Goal: Find specific page/section: Find specific page/section

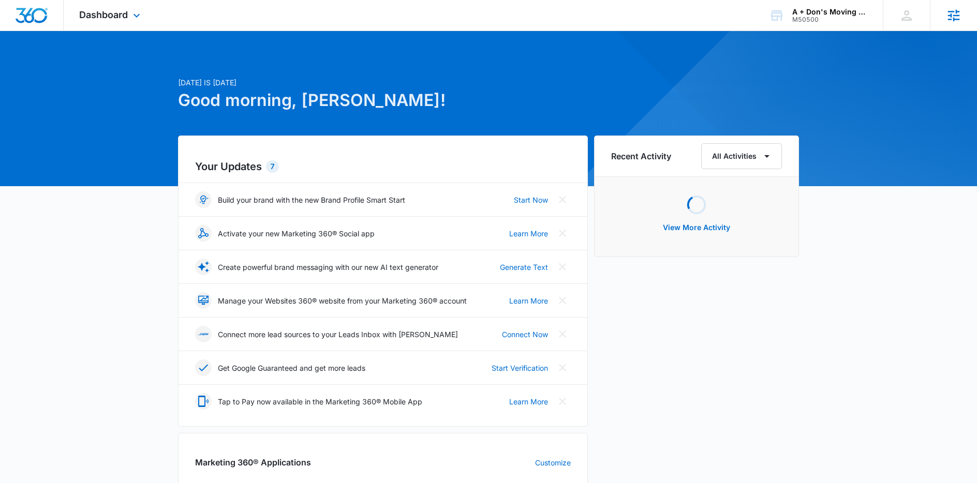
click at [947, 16] on icon at bounding box center [954, 16] width 16 height 16
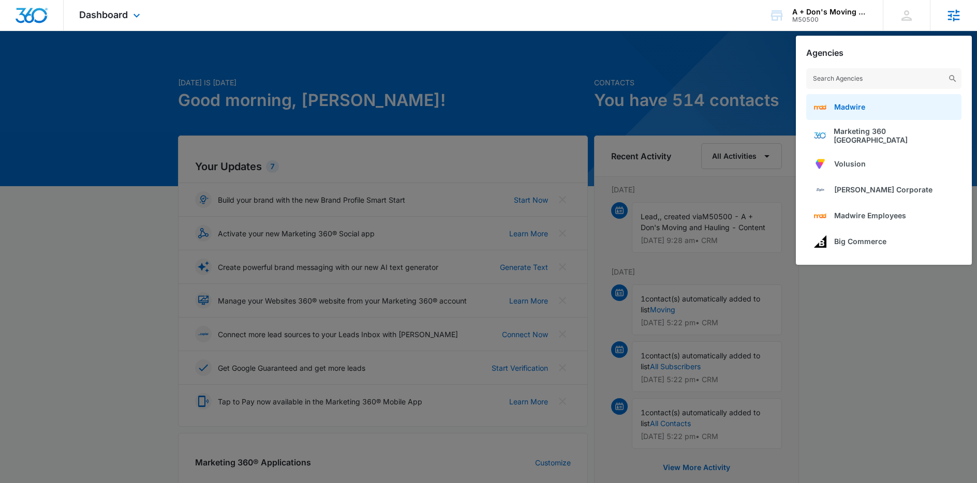
click at [870, 110] on link "Madwire" at bounding box center [883, 107] width 155 height 26
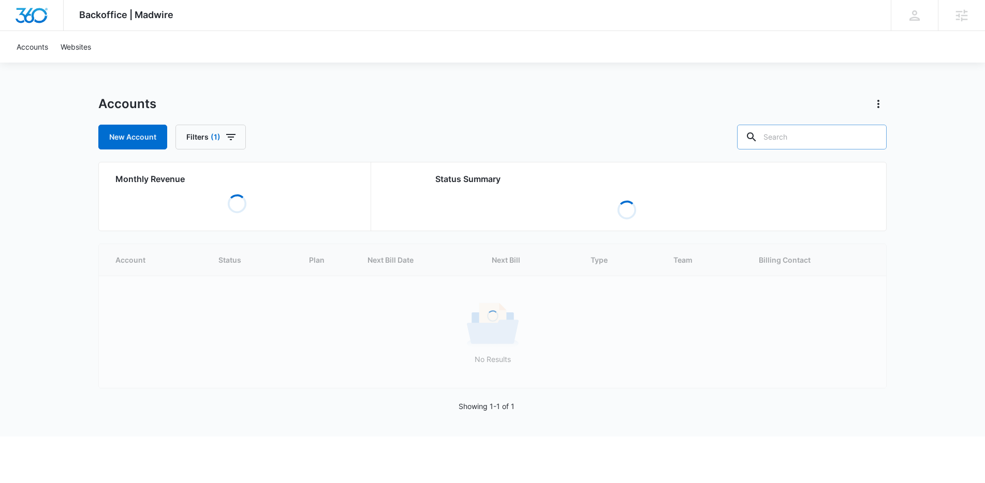
click at [822, 142] on input "text" at bounding box center [812, 137] width 150 height 25
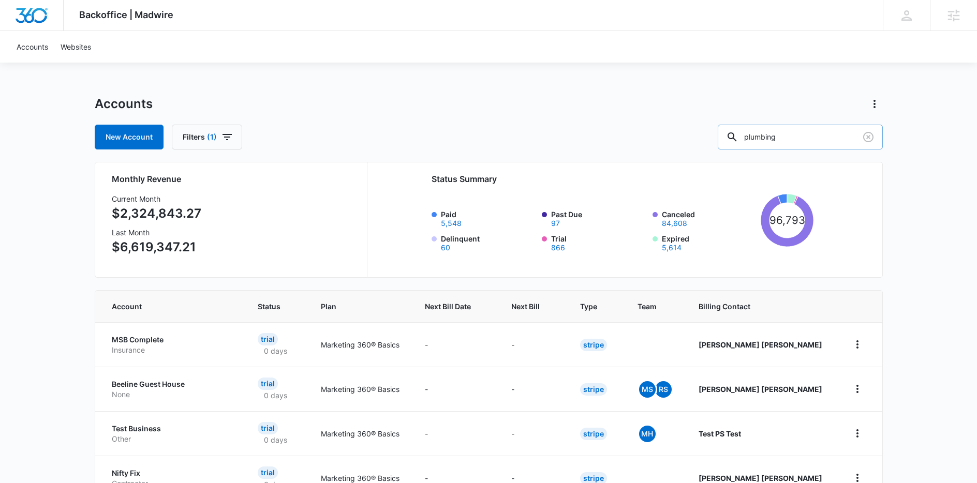
type input "plumbing"
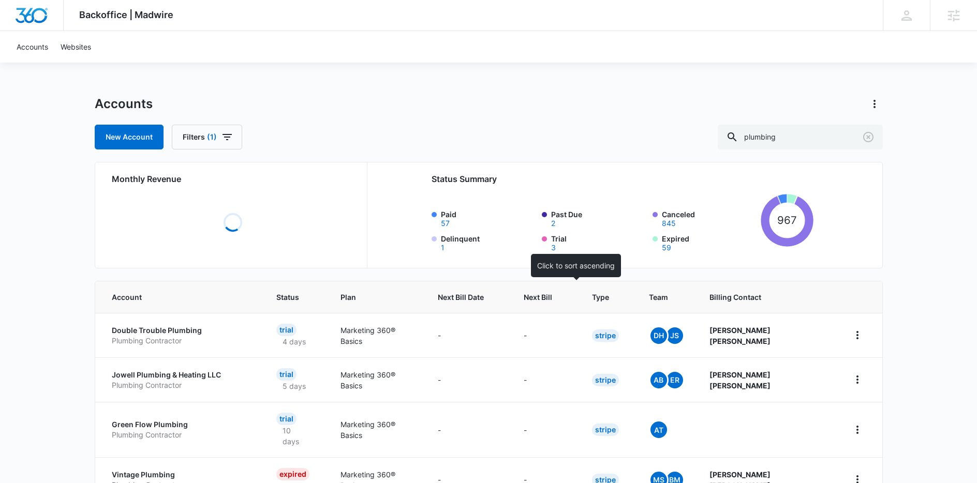
click at [552, 296] on span "Next Bill" at bounding box center [538, 297] width 28 height 11
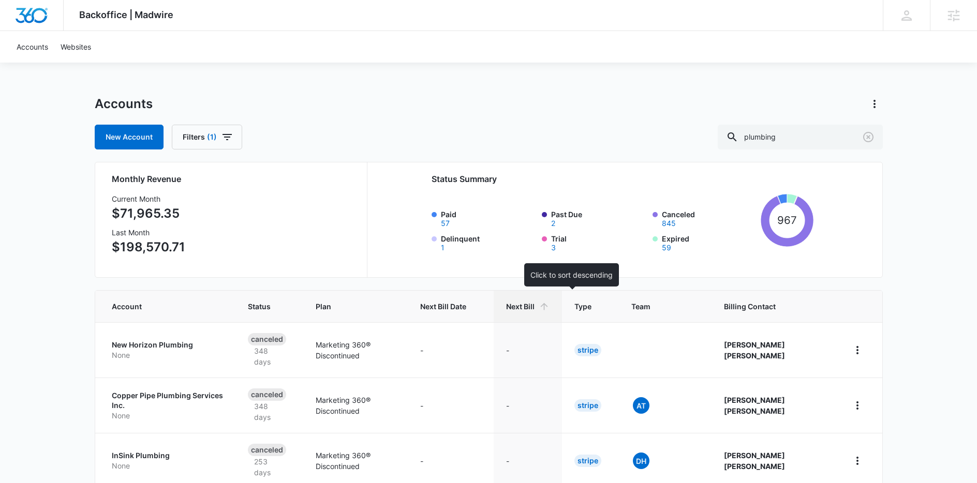
click at [534, 309] on span "Next Bill" at bounding box center [520, 306] width 28 height 11
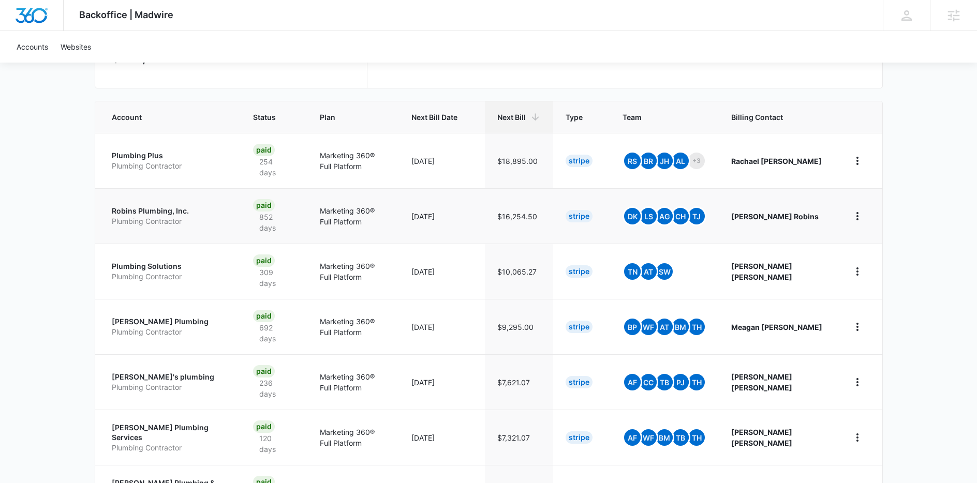
scroll to position [242, 0]
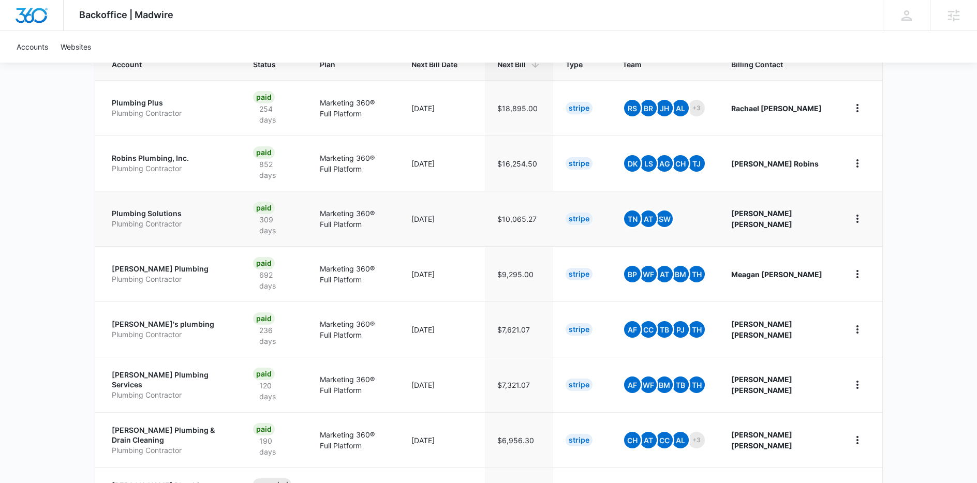
click at [162, 209] on p "Plumbing Solutions" at bounding box center [170, 214] width 117 height 10
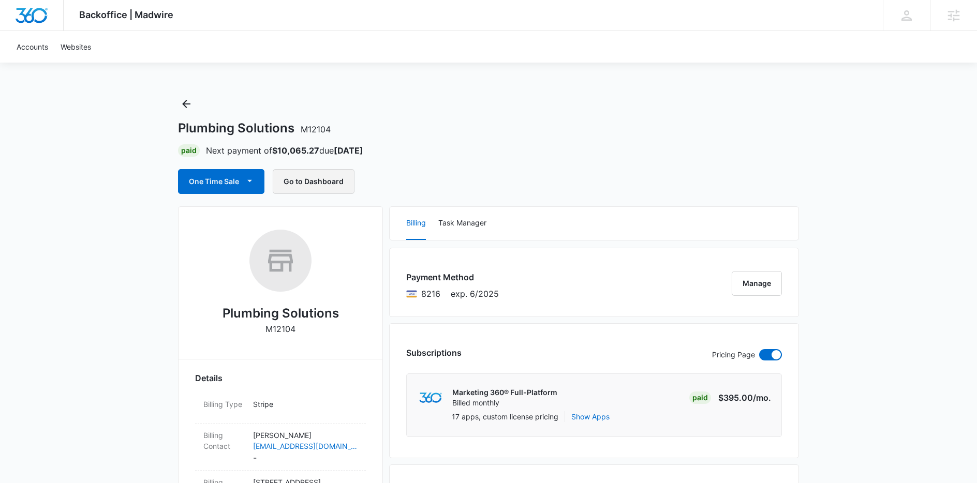
click at [308, 178] on button "Go to Dashboard" at bounding box center [314, 181] width 82 height 25
click at [187, 101] on icon "Back" at bounding box center [186, 104] width 12 height 12
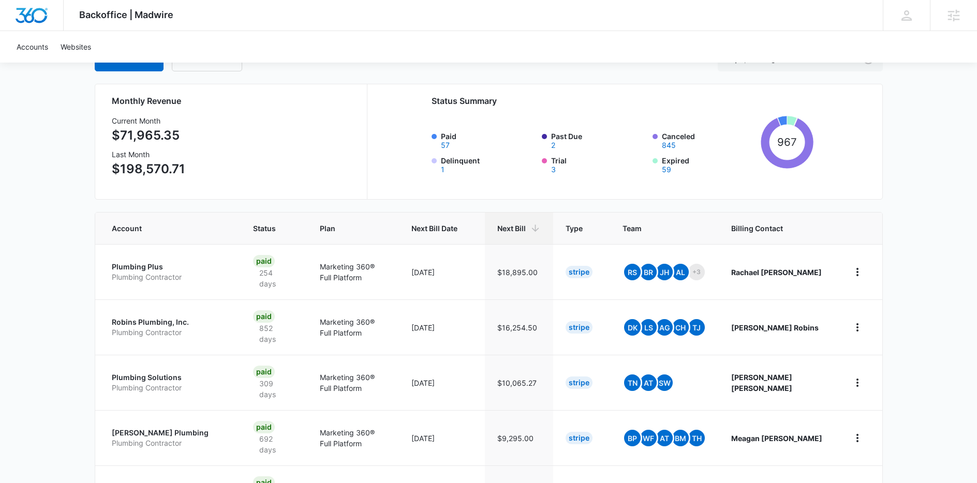
scroll to position [111, 0]
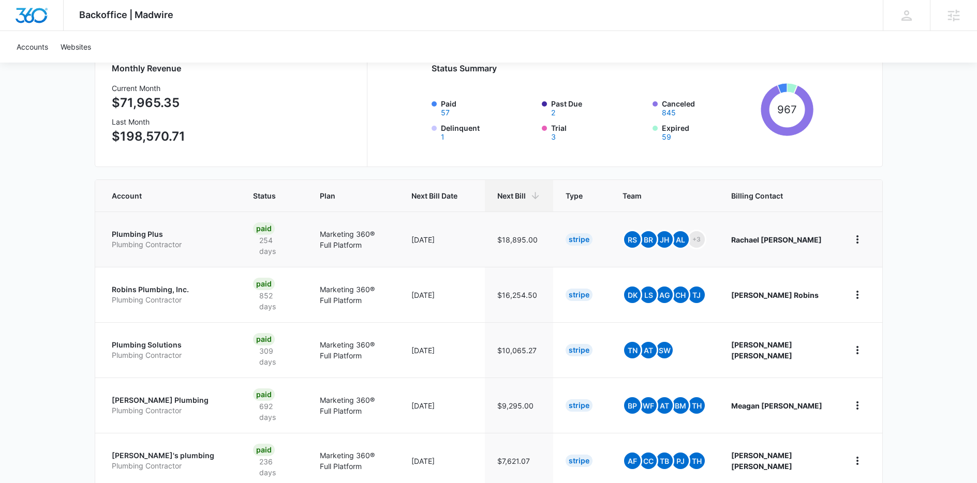
click at [136, 234] on p "Plumbing Plus" at bounding box center [170, 234] width 117 height 10
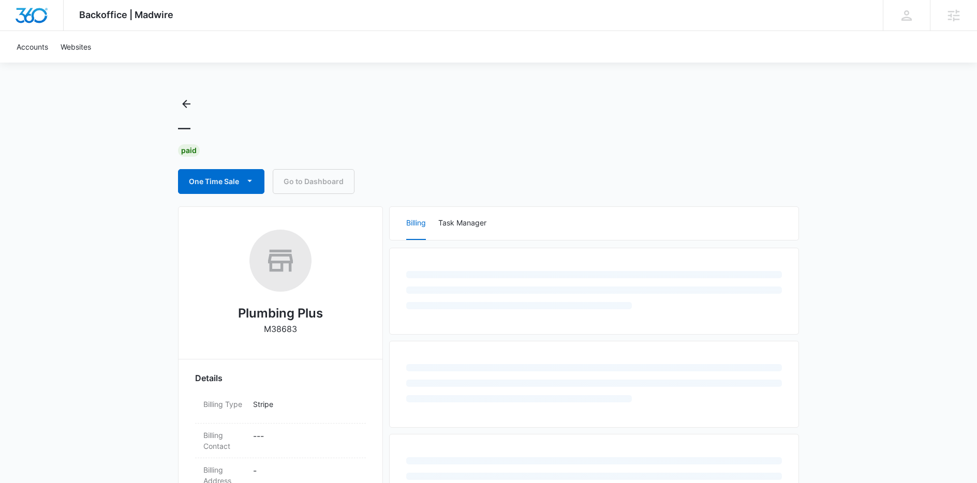
click at [326, 184] on link "Go to Dashboard" at bounding box center [314, 181] width 82 height 25
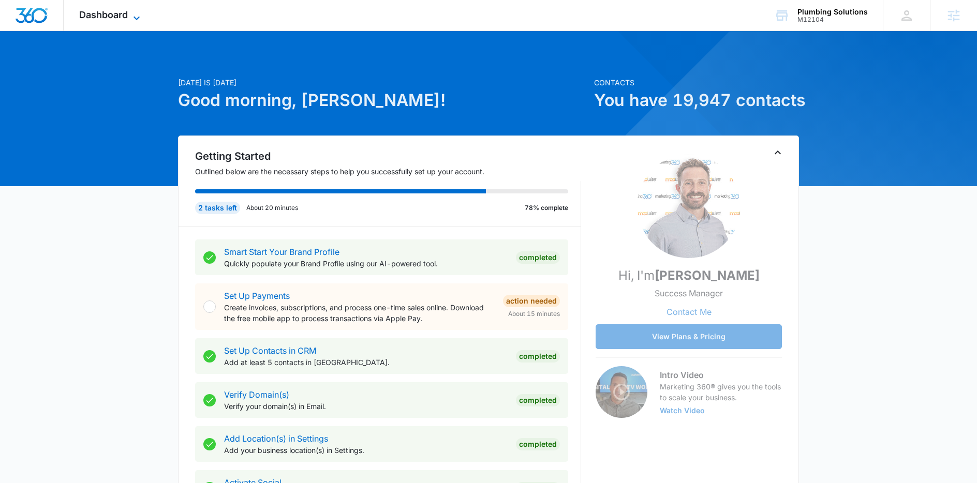
click at [124, 20] on span "Dashboard" at bounding box center [103, 14] width 49 height 11
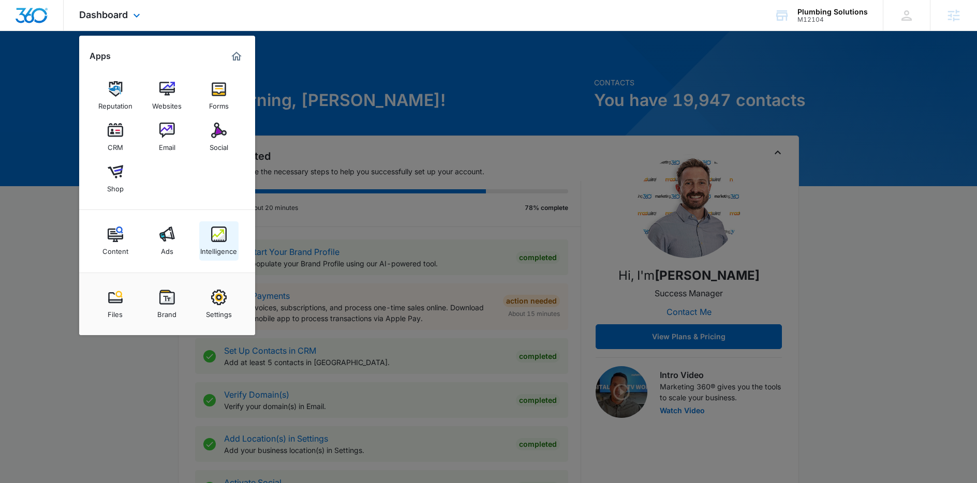
click at [221, 235] on img at bounding box center [219, 235] width 16 height 16
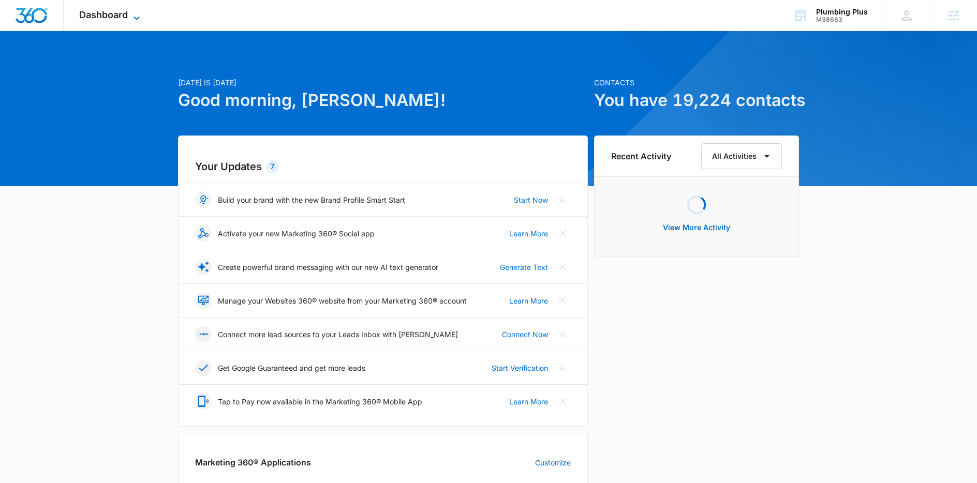
click at [108, 13] on span "Dashboard" at bounding box center [103, 14] width 49 height 11
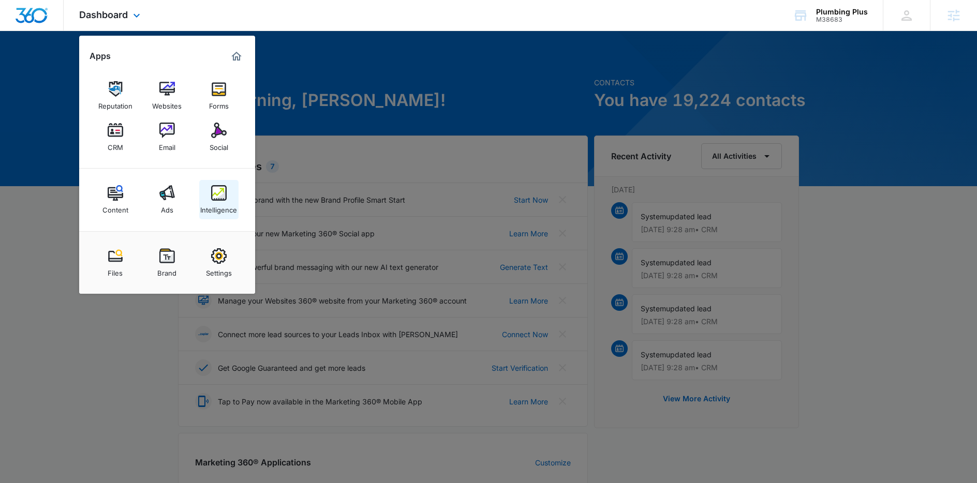
click at [228, 192] on link "Intelligence" at bounding box center [218, 199] width 39 height 39
